Goal: Task Accomplishment & Management: Manage account settings

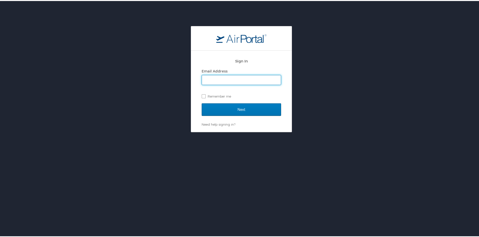
click at [232, 78] on input "Email Address" at bounding box center [241, 79] width 79 height 10
type input "gina.vanschaack@s2-gov.com"
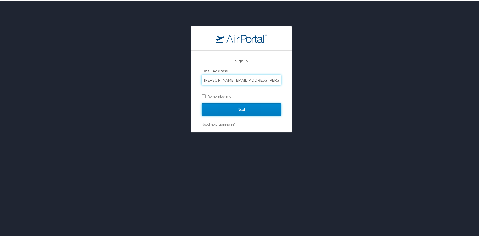
click at [231, 108] on input "Next" at bounding box center [240, 108] width 79 height 13
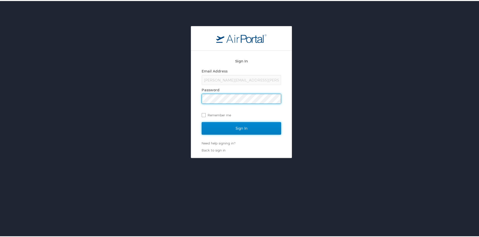
click at [209, 127] on input "Sign In" at bounding box center [240, 127] width 79 height 13
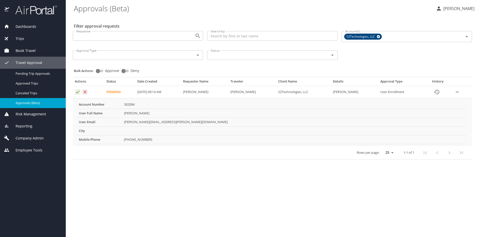
select select "US"
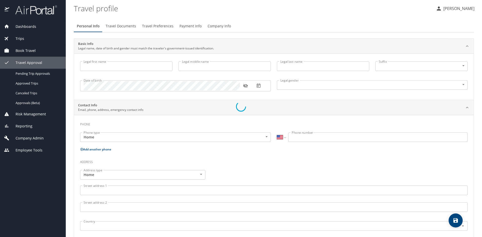
type input "[PERSON_NAME]"
type input "[DEMOGRAPHIC_DATA]"
select select "US"
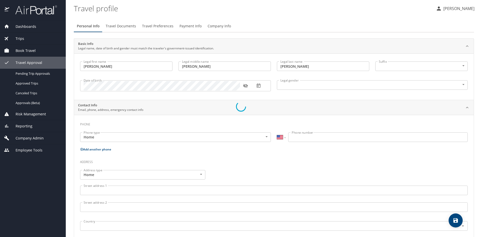
select select "US"
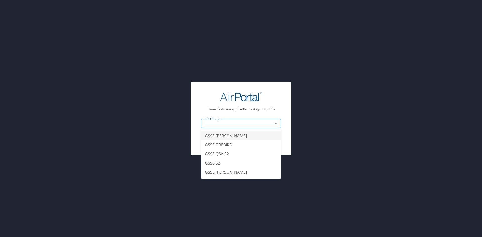
click at [237, 126] on input "text" at bounding box center [233, 124] width 63 height 7
click at [233, 150] on li "GSSE QSA S2" at bounding box center [241, 154] width 80 height 9
type input "GSSE QSA S2"
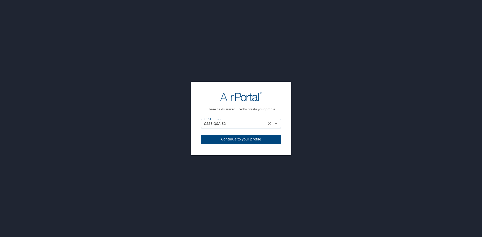
click at [248, 139] on span "Continue to your profile" at bounding box center [241, 139] width 72 height 6
select select "US"
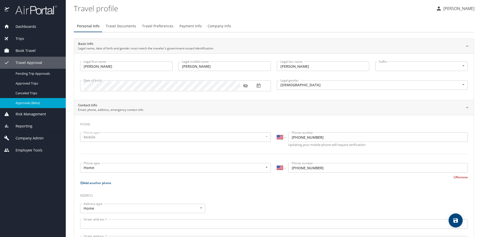
click at [31, 105] on span "Approvals (Beta)" at bounding box center [38, 103] width 44 height 5
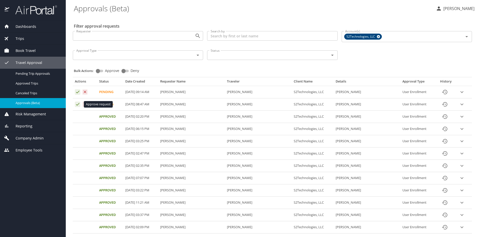
click at [77, 105] on icon "Approval table" at bounding box center [77, 104] width 5 height 5
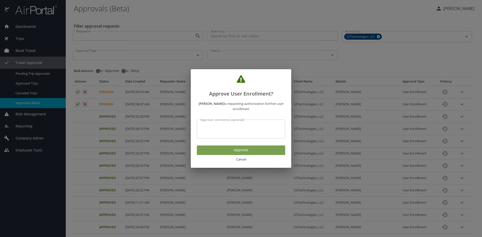
click at [210, 148] on span "Approve" at bounding box center [241, 150] width 80 height 6
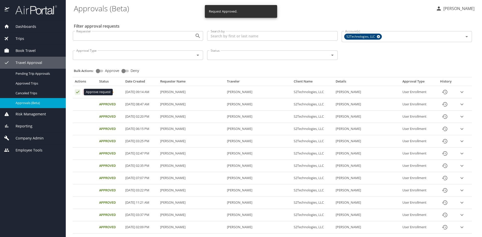
click at [77, 92] on icon "Approval table" at bounding box center [77, 92] width 5 height 5
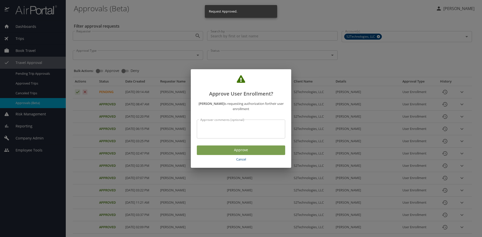
click at [255, 152] on span "Approve" at bounding box center [241, 150] width 80 height 6
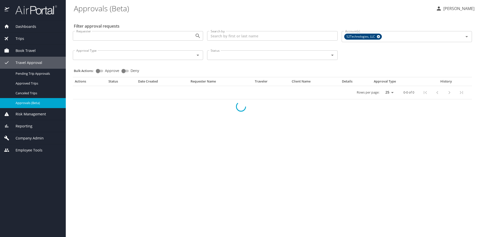
select select "US"
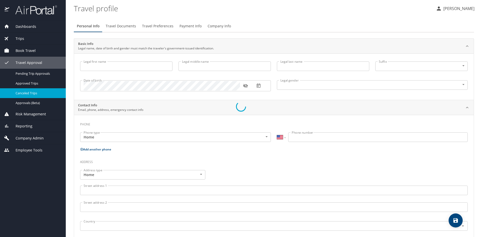
type input "[PERSON_NAME]"
type input "[DEMOGRAPHIC_DATA]"
select select "US"
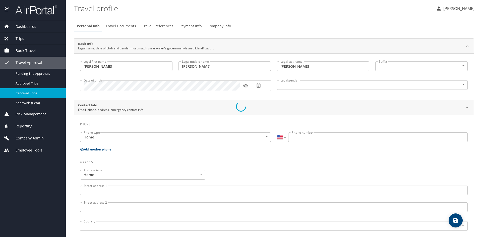
select select "US"
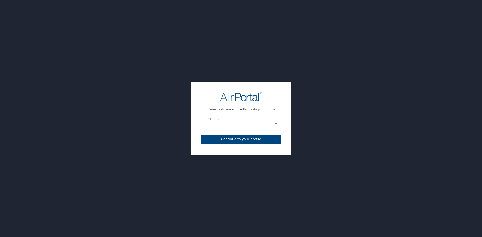
click at [26, 104] on div "These fields are required to create your profile GSSE Project GSSE Project Cont…" at bounding box center [241, 118] width 482 height 237
click at [269, 126] on div at bounding box center [272, 123] width 13 height 7
click at [259, 122] on input "text" at bounding box center [233, 124] width 63 height 7
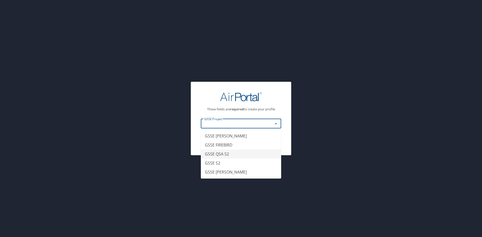
click at [241, 152] on li "GSSE QSA S2" at bounding box center [241, 154] width 80 height 9
type input "GSSE QSA S2"
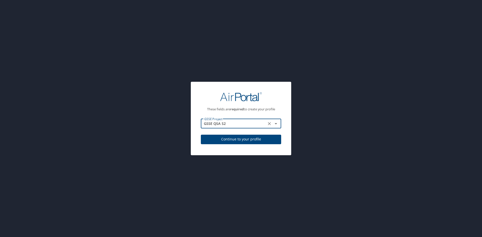
click at [251, 140] on span "Continue to your profile" at bounding box center [241, 139] width 72 height 6
select select "US"
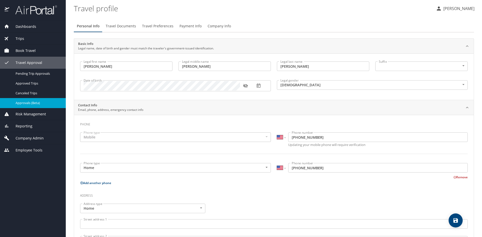
click at [27, 102] on span "Approvals (Beta)" at bounding box center [38, 103] width 44 height 5
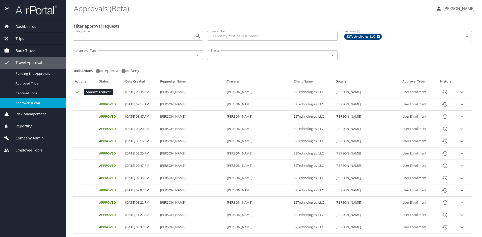
click at [77, 92] on icon "Approval table" at bounding box center [77, 92] width 5 height 5
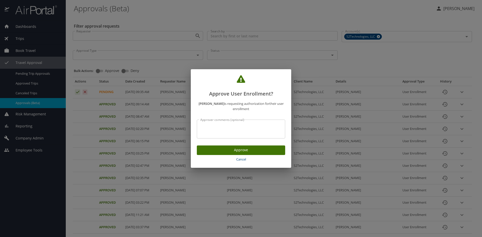
click at [223, 149] on span "Approve" at bounding box center [241, 150] width 80 height 6
